Goal: Task Accomplishment & Management: Use online tool/utility

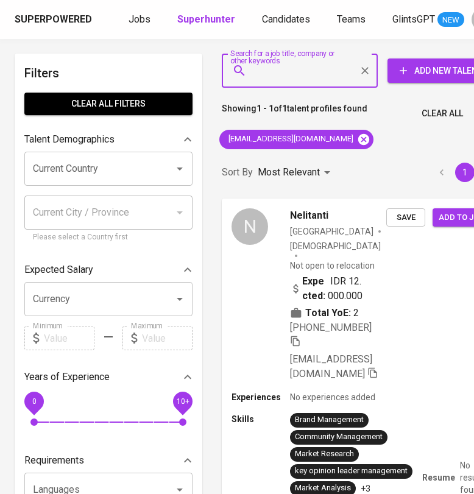
scroll to position [0, 29]
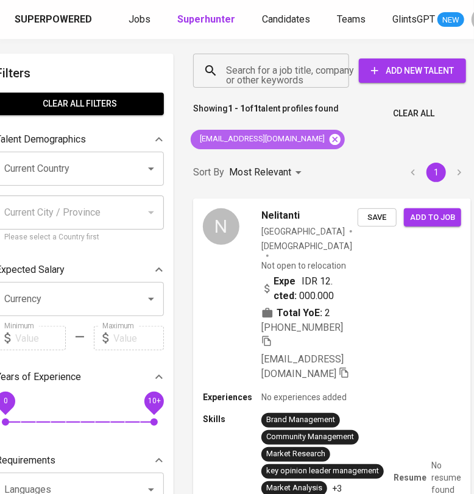
click at [330, 141] on icon at bounding box center [335, 138] width 11 height 11
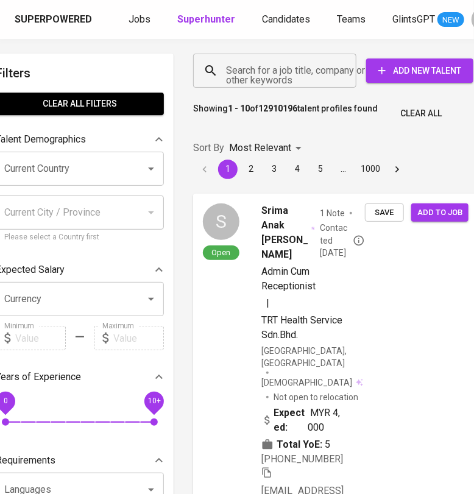
click at [253, 76] on input "Search for a job title, company or other keywords" at bounding box center [278, 70] width 110 height 23
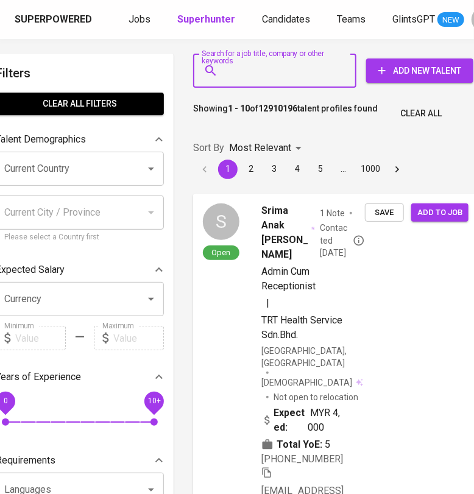
paste input "[EMAIL_ADDRESS][DOMAIN_NAME]"
type input "[EMAIL_ADDRESS][DOMAIN_NAME]"
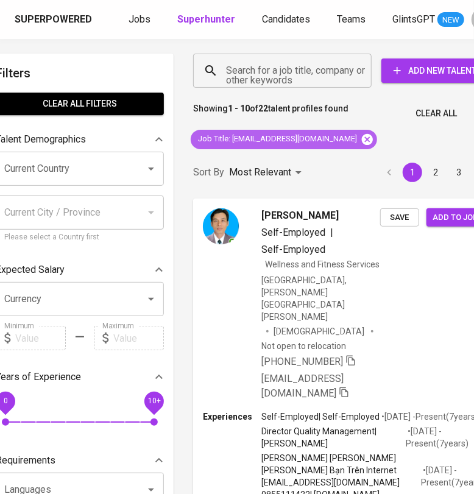
click at [362, 141] on icon at bounding box center [367, 138] width 11 height 11
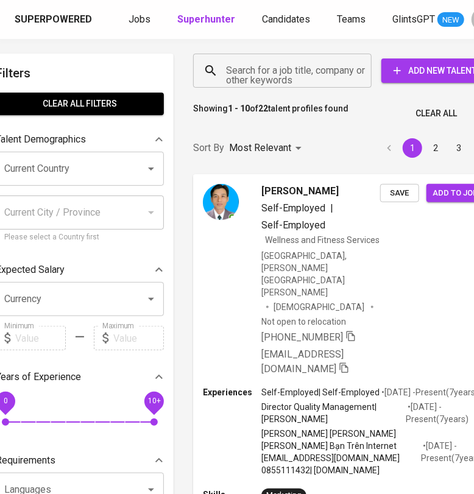
click at [284, 72] on input "Search for a job title, company or other keywords" at bounding box center [285, 70] width 125 height 23
paste input "[EMAIL_ADDRESS][DOMAIN_NAME]"
type input "[EMAIL_ADDRESS][DOMAIN_NAME]"
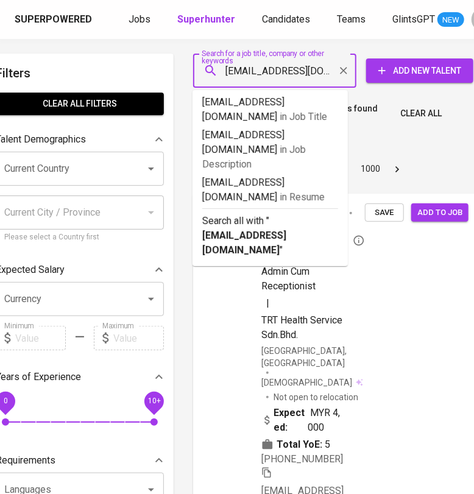
scroll to position [0, 24]
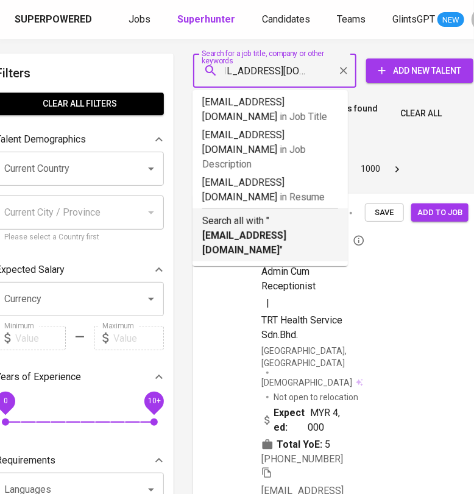
click at [281, 230] on b "[EMAIL_ADDRESS][DOMAIN_NAME]" at bounding box center [244, 243] width 84 height 26
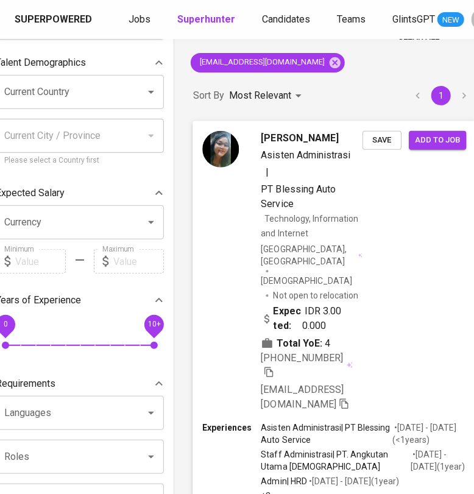
scroll to position [152, 29]
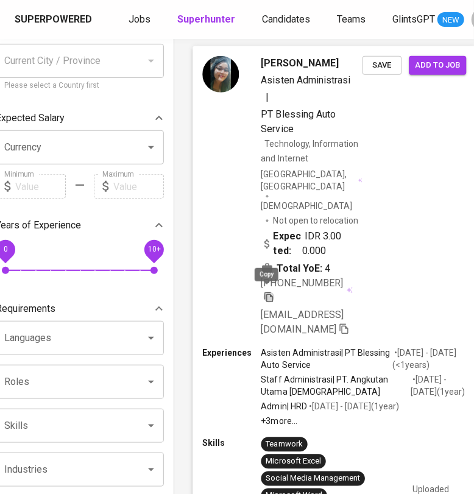
click at [268, 292] on icon "button" at bounding box center [269, 296] width 11 height 11
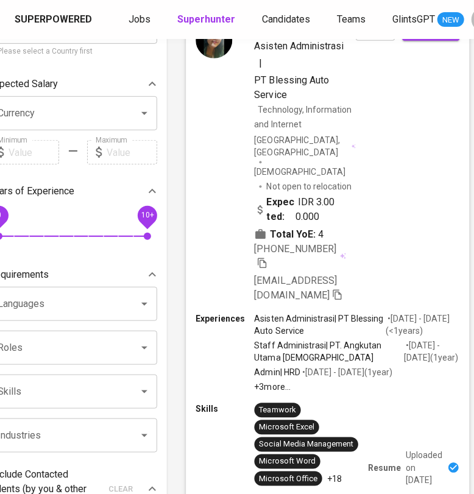
scroll to position [0, 35]
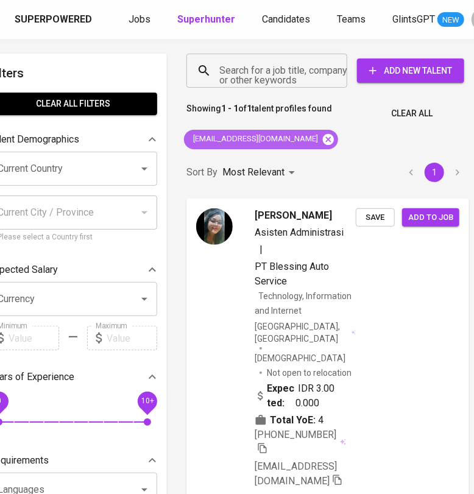
click at [323, 141] on icon at bounding box center [328, 138] width 11 height 11
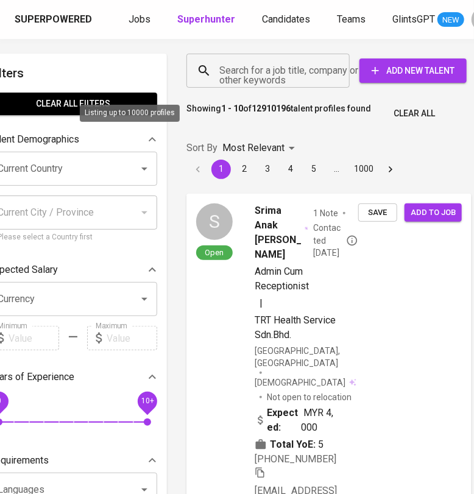
scroll to position [0, 32]
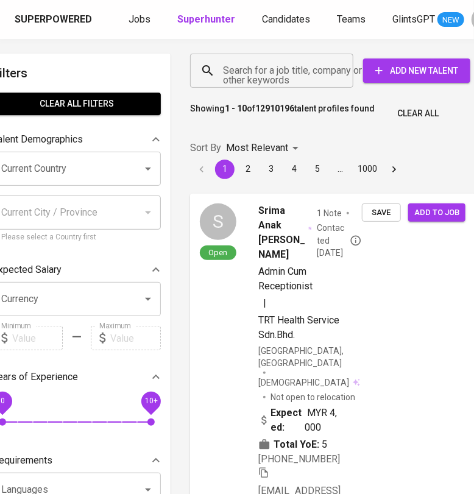
click at [286, 77] on input "Search for a job title, company or other keywords" at bounding box center [275, 70] width 110 height 23
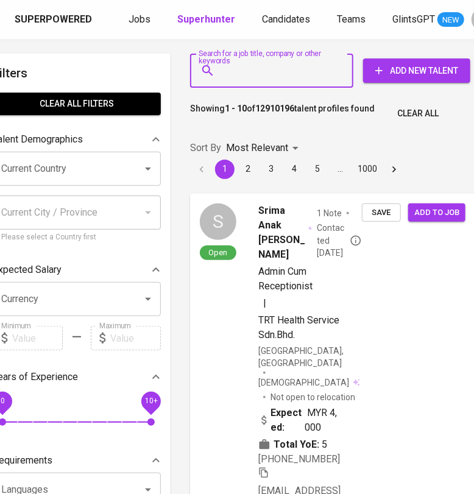
paste input "[EMAIL_ADDRESS][DOMAIN_NAME]"
type input "[EMAIL_ADDRESS][DOMAIN_NAME]"
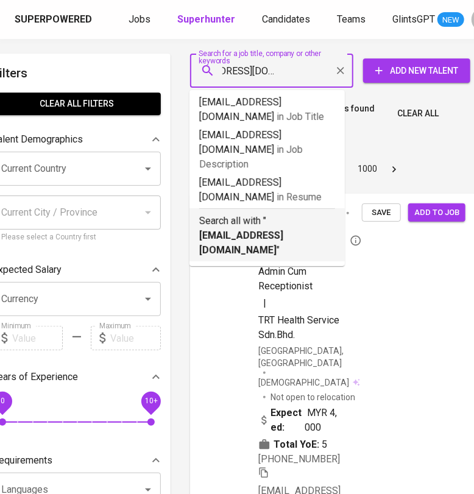
click at [282, 214] on p "Search all with " [EMAIL_ADDRESS][DOMAIN_NAME] "" at bounding box center [267, 236] width 136 height 44
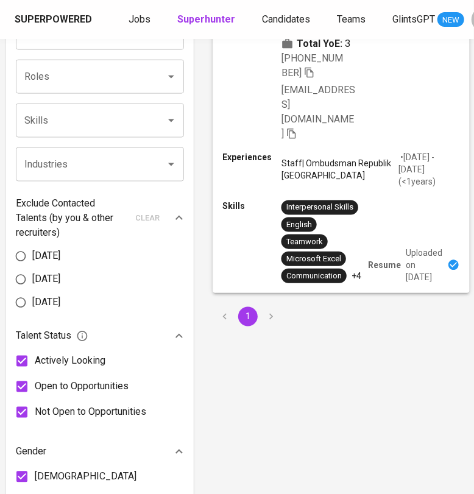
scroll to position [304, 9]
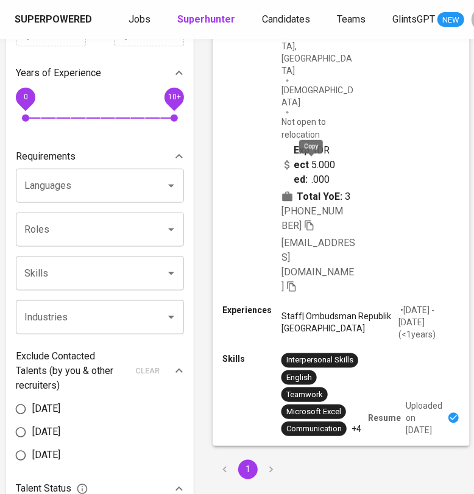
click at [310, 220] on icon "button" at bounding box center [309, 225] width 11 height 11
